Goal: Task Accomplishment & Management: Use online tool/utility

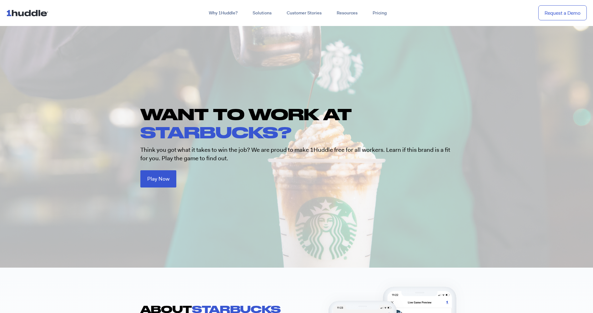
click at [150, 166] on div "WANT TO WORK AT STARBUCKS? Think you got what it takes to win the job? We are p…" at bounding box center [296, 146] width 325 height 82
click at [150, 178] on span "Play Now" at bounding box center [158, 177] width 22 height 5
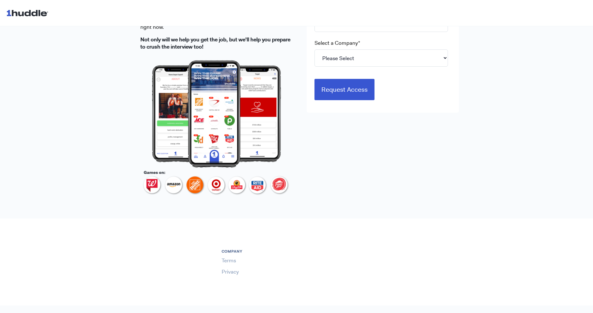
scroll to position [549, 0]
click at [315, 67] on select "Please Select 7-Eleven Ace Hardware Albertsons Companies ALDI Amazon Aveanna He…" at bounding box center [382, 57] width 134 height 17
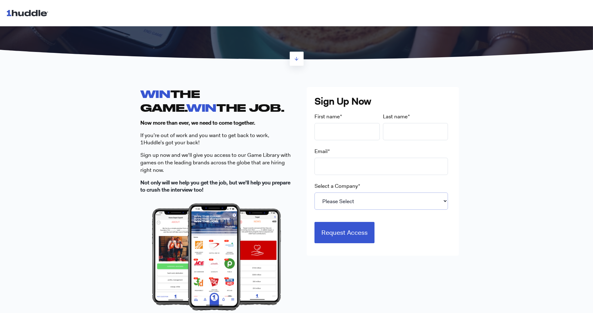
scroll to position [123, 0]
